Goal: Information Seeking & Learning: Stay updated

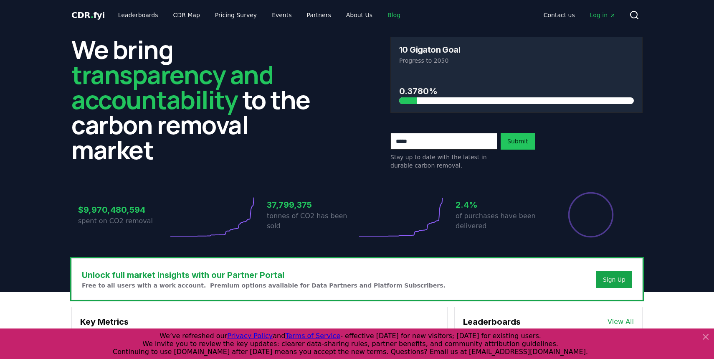
click at [381, 16] on link "Blog" at bounding box center [394, 15] width 26 height 15
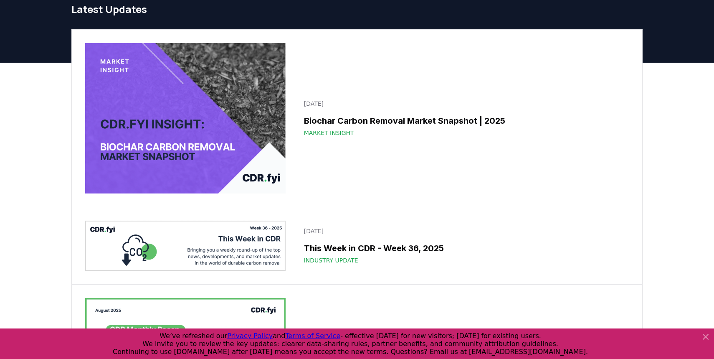
scroll to position [37, 0]
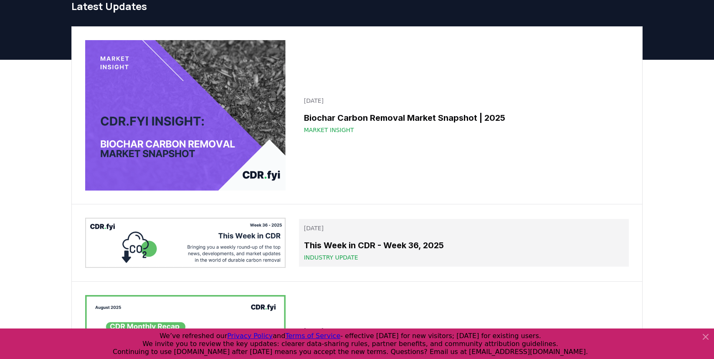
click at [374, 247] on h3 "This Week in CDR - Week 36, 2025" at bounding box center [464, 245] width 320 height 13
